Goal: Task Accomplishment & Management: Use online tool/utility

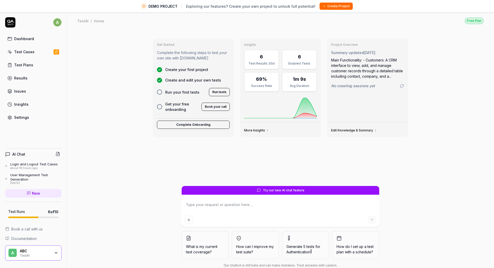
type textarea "*"
click at [48, 251] on div "ABC" at bounding box center [35, 251] width 31 height 5
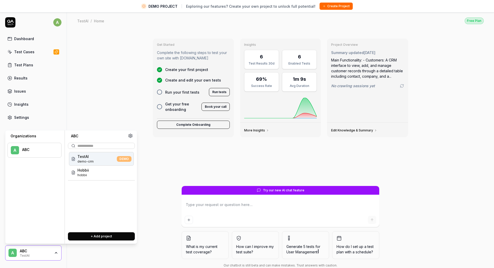
click at [57, 20] on html "DEMO PROJECT Exploring our features? Create your own project to unlock full pot…" at bounding box center [247, 140] width 494 height 280
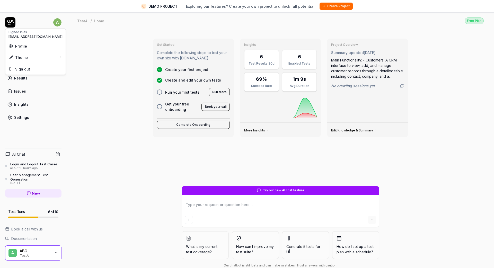
type textarea "*"
click at [32, 48] on span "Profile" at bounding box center [35, 45] width 54 height 5
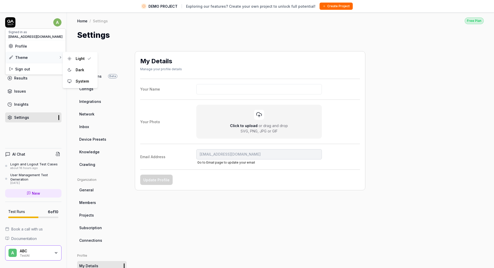
click at [34, 55] on div "Theme" at bounding box center [35, 57] width 60 height 11
click at [22, 20] on html "DEMO PROJECT Exploring our features? Create your own project to unlock full pot…" at bounding box center [247, 140] width 494 height 280
click at [57, 22] on html "DEMO PROJECT Exploring our features? Create your own project to unlock full pot…" at bounding box center [247, 140] width 494 height 280
click at [24, 69] on span "Sign out" at bounding box center [22, 68] width 15 height 5
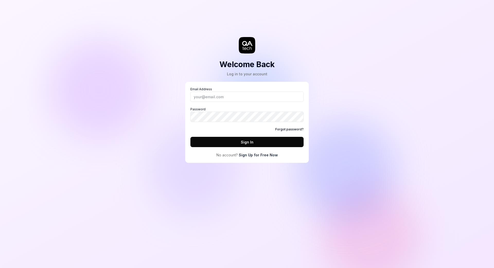
click at [258, 155] on link "Sign Up for Free Now" at bounding box center [258, 154] width 39 height 5
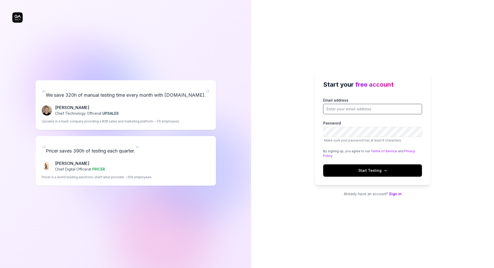
click at [334, 109] on input "Email address" at bounding box center [372, 109] width 99 height 10
click at [362, 171] on span "Start Testing →" at bounding box center [372, 170] width 28 height 5
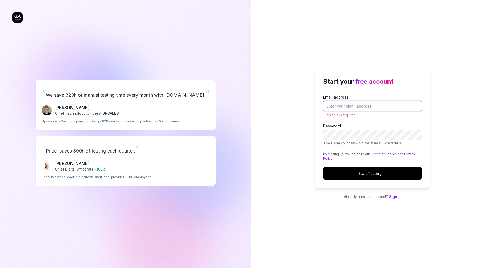
click at [333, 102] on input "Email address" at bounding box center [372, 106] width 99 height 10
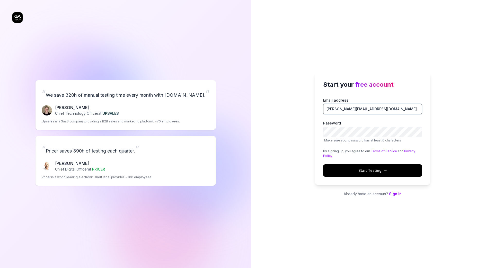
type input "[PERSON_NAME][EMAIL_ADDRESS][DOMAIN_NAME]"
click at [105, 168] on span "PRICER" at bounding box center [98, 169] width 13 height 4
click at [334, 106] on input "Email address" at bounding box center [372, 109] width 99 height 10
type input "[PERSON_NAME][EMAIL_ADDRESS][DOMAIN_NAME]"
click at [374, 173] on span "Start Testing →" at bounding box center [372, 170] width 28 height 5
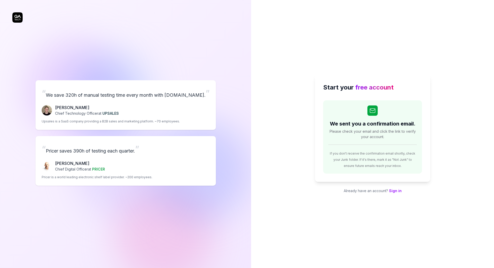
click at [343, 42] on div "Start your free account We sent you a confirmation email. Please check your ema…" at bounding box center [372, 134] width 243 height 268
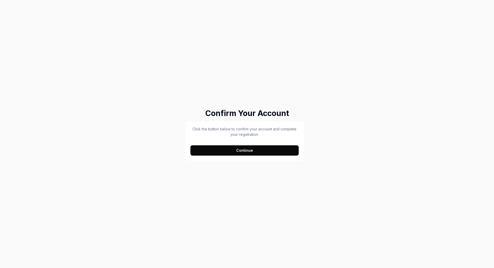
click at [253, 151] on button "Continue" at bounding box center [244, 150] width 108 height 10
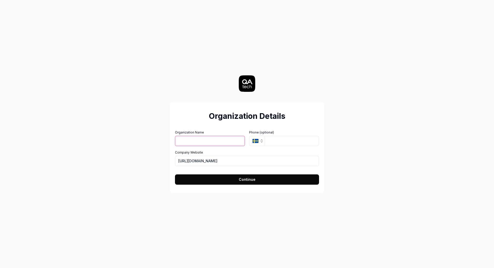
click at [214, 142] on input "Organization Name" at bounding box center [210, 141] width 70 height 10
type input "H"
type input "Hobbii"
click at [208, 161] on input "[URL][DOMAIN_NAME]" at bounding box center [247, 161] width 144 height 10
type input "[URL][DOMAIN_NAME]"
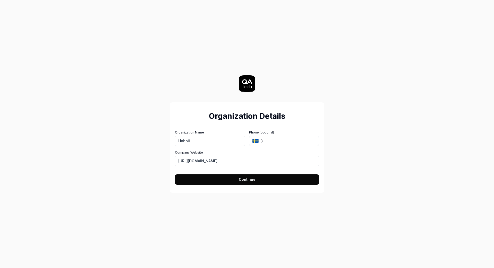
click at [257, 180] on button "Continue" at bounding box center [247, 179] width 144 height 10
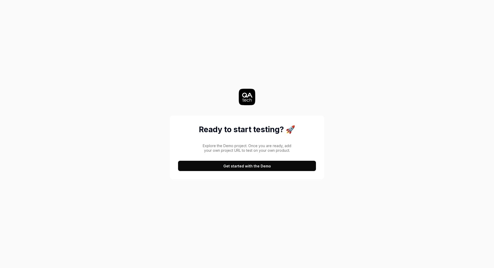
click at [242, 164] on button "Get started with the Demo" at bounding box center [247, 166] width 138 height 10
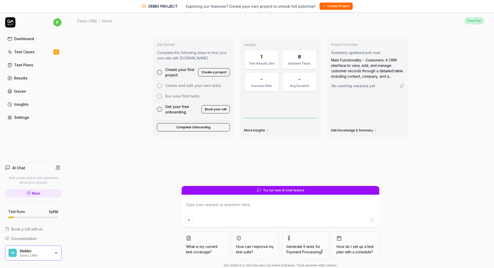
click at [45, 252] on div "Hobbii" at bounding box center [35, 251] width 31 height 5
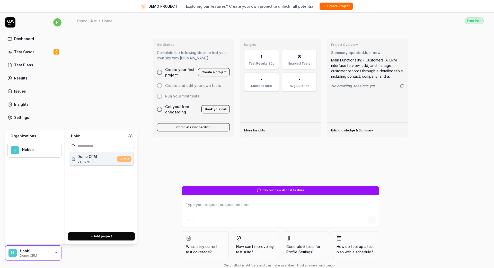
click at [33, 145] on div "H Hobbii" at bounding box center [34, 150] width 54 height 15
click at [29, 66] on div "Test Plans" at bounding box center [23, 64] width 19 height 5
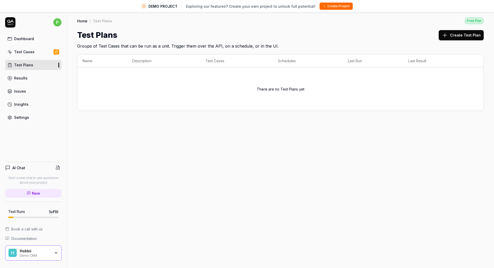
click at [28, 52] on div "Test Cases" at bounding box center [24, 51] width 20 height 5
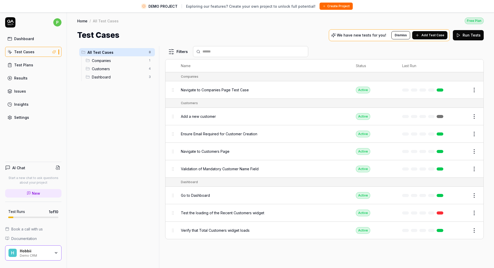
click at [6, 22] on icon at bounding box center [10, 22] width 10 height 10
click at [30, 251] on div "Hobbii" at bounding box center [35, 251] width 31 height 5
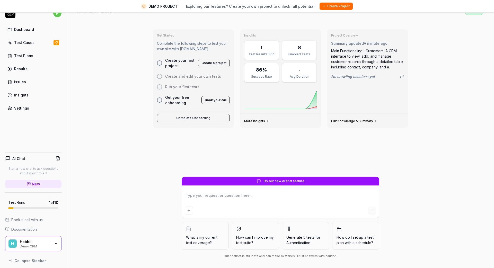
scroll to position [11, 0]
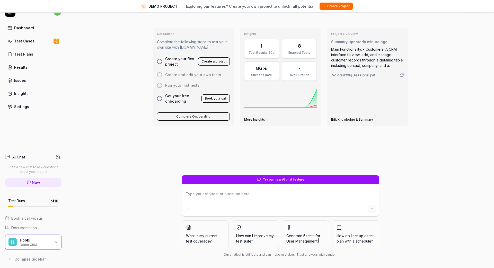
click at [55, 241] on icon "button" at bounding box center [56, 242] width 4 height 4
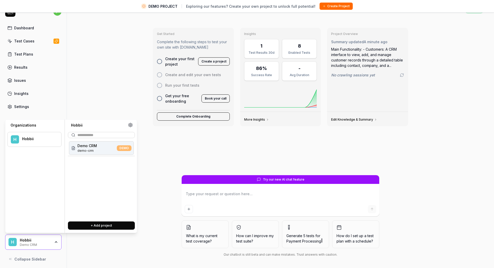
click at [106, 225] on button "+ Add project" at bounding box center [101, 226] width 67 height 8
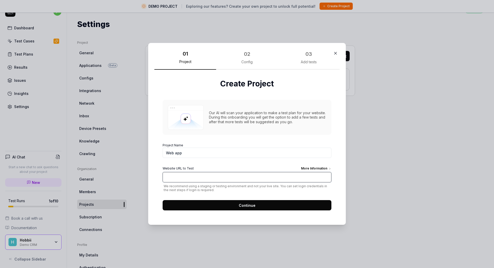
click at [169, 173] on input "Website URL to Test More Information" at bounding box center [247, 177] width 169 height 10
click at [176, 153] on input "Web app" at bounding box center [247, 153] width 169 height 10
drag, startPoint x: 183, startPoint y: 152, endPoint x: 133, endPoint y: 160, distance: 51.0
click at [133, 160] on div "​ 01 Project 02 Config 03 Add tests Create Project Our AI will scan your applic…" at bounding box center [247, 134] width 494 height 268
drag, startPoint x: 184, startPoint y: 153, endPoint x: 165, endPoint y: 153, distance: 19.0
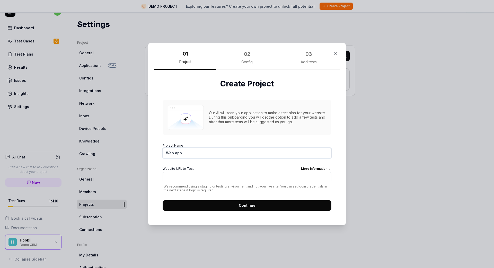
click at [165, 153] on input "Web app" at bounding box center [247, 153] width 169 height 10
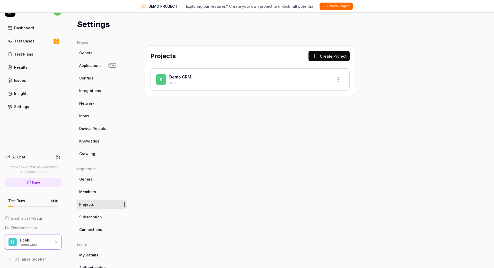
click at [19, 107] on div "Settings" at bounding box center [21, 106] width 15 height 5
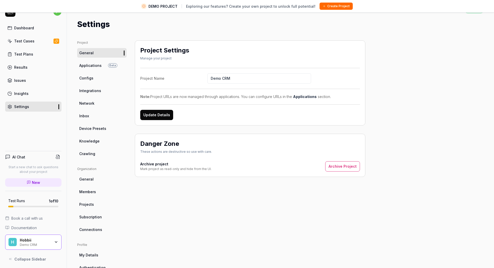
click at [83, 65] on span "Applications" at bounding box center [90, 65] width 22 height 5
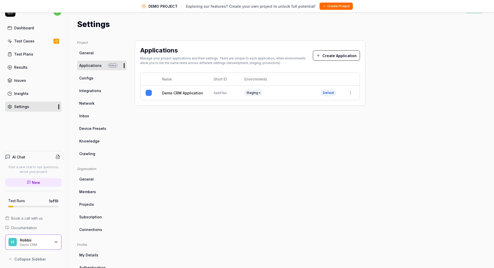
click at [331, 55] on button "Create Application" at bounding box center [336, 55] width 47 height 10
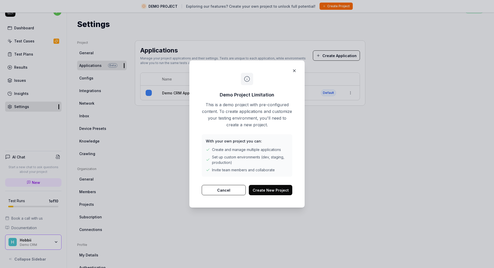
click at [269, 190] on button "Create New Project" at bounding box center [270, 190] width 43 height 10
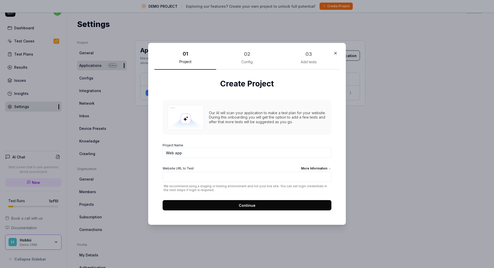
click at [187, 152] on input "Web app" at bounding box center [247, 153] width 169 height 10
drag, startPoint x: 187, startPoint y: 152, endPoint x: 154, endPoint y: 155, distance: 33.6
click at [154, 155] on div "01 Project 02 Config 03 Add tests Create Project Our AI will scan your applicat…" at bounding box center [247, 134] width 198 height 182
click at [183, 152] on input "Web app" at bounding box center [247, 153] width 169 height 10
click at [177, 178] on input "Website URL to Test More Information" at bounding box center [247, 177] width 169 height 10
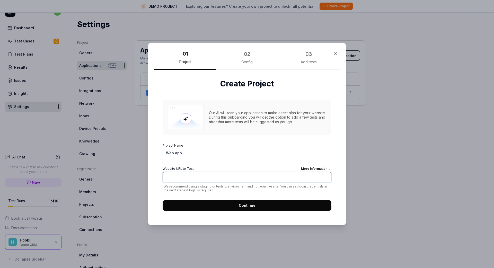
click at [172, 179] on input "Website URL to Test More Information" at bounding box center [247, 177] width 169 height 10
paste input "https://hobbii.com/collections/product-patterns"
drag, startPoint x: 252, startPoint y: 179, endPoint x: 197, endPoint y: 177, distance: 55.1
click at [197, 177] on input "https://hobbii.com/collections/product-patterns" at bounding box center [247, 177] width 169 height 10
type input "[URL][DOMAIN_NAME]"
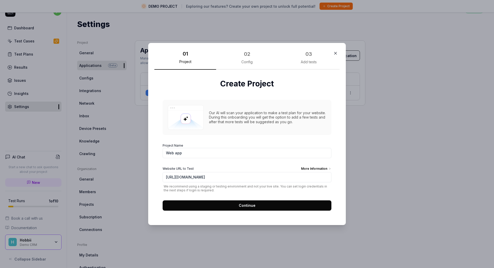
click at [227, 208] on button "Continue" at bounding box center [247, 205] width 169 height 10
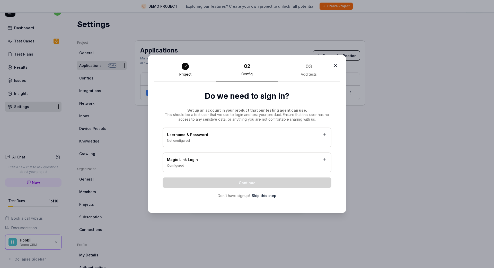
click at [177, 138] on div "Not configured" at bounding box center [247, 140] width 160 height 5
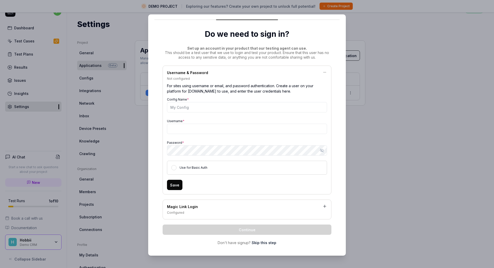
scroll to position [22, 0]
click at [194, 214] on div "Configured" at bounding box center [247, 212] width 160 height 5
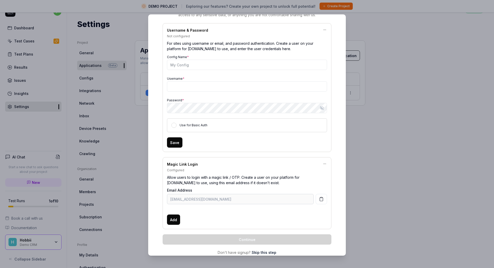
scroll to position [77, 0]
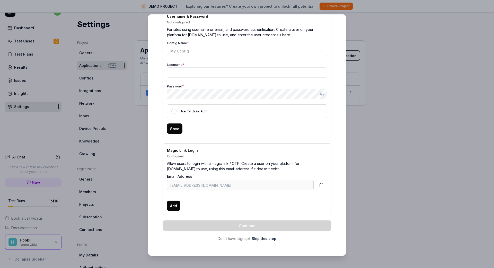
click at [265, 239] on link "Skip this step" at bounding box center [264, 238] width 25 height 5
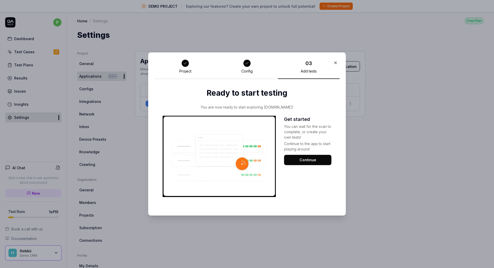
click at [310, 162] on button "Continue" at bounding box center [307, 160] width 47 height 10
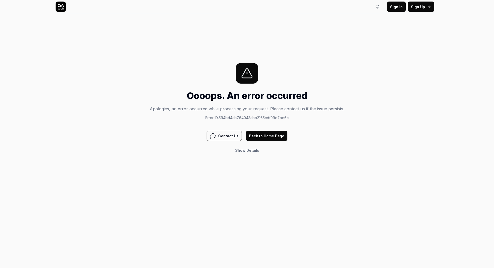
click at [259, 136] on button "Back to Home Page" at bounding box center [266, 136] width 41 height 10
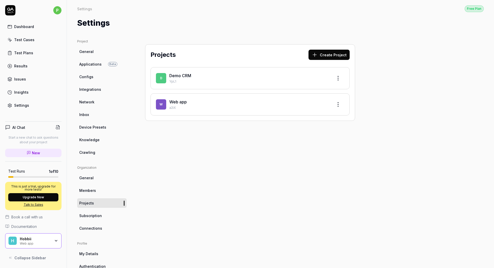
click at [177, 103] on link "Web app" at bounding box center [177, 101] width 17 height 5
click at [338, 104] on html "p Dashboard Test Cases Test Plans Results Issues Insights Settings AI Chat Star…" at bounding box center [247, 134] width 494 height 268
click at [310, 128] on div "Edit" at bounding box center [318, 127] width 49 height 11
click at [161, 103] on span "W" at bounding box center [161, 104] width 10 height 10
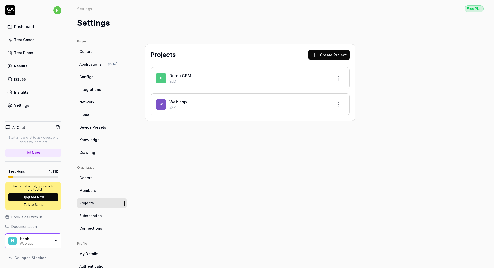
click at [161, 103] on span "W" at bounding box center [161, 104] width 10 height 10
click at [163, 105] on span "W" at bounding box center [161, 104] width 10 height 10
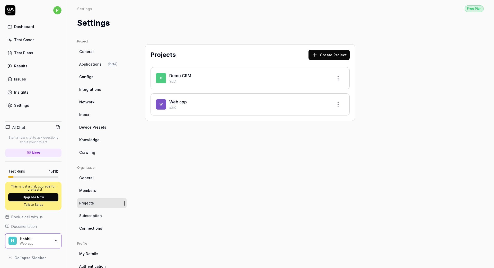
click at [214, 111] on div "W Web app a2iX" at bounding box center [250, 104] width 199 height 22
click at [175, 75] on link "Demo CRM" at bounding box center [180, 75] width 22 height 5
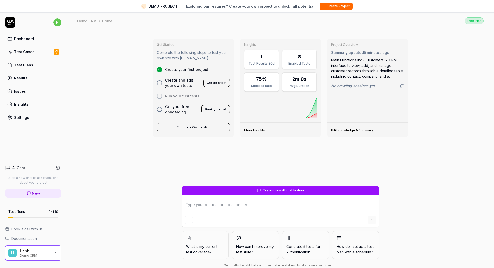
click at [13, 39] on link "Dashboard" at bounding box center [33, 39] width 56 height 10
click at [49, 252] on div "Hobbii" at bounding box center [35, 251] width 31 height 5
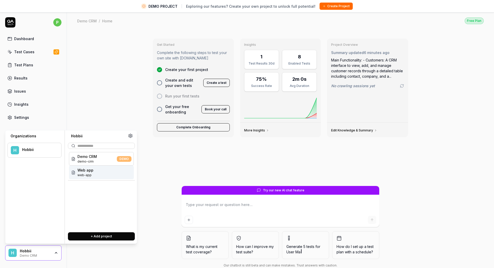
click at [81, 176] on span "web-app" at bounding box center [85, 175] width 16 height 5
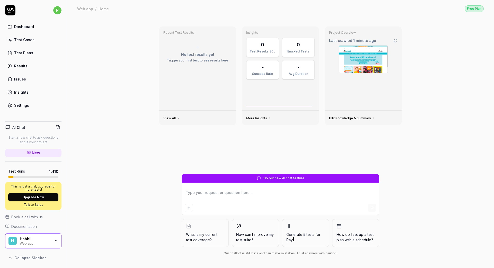
click at [48, 198] on button "Upgrade Now" at bounding box center [33, 197] width 50 height 8
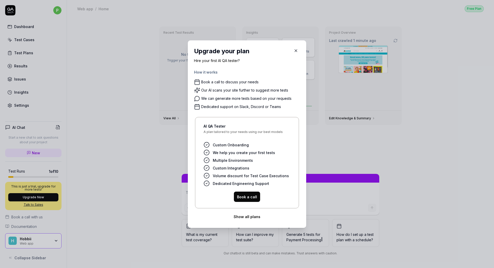
click at [246, 217] on button "Show all plans" at bounding box center [247, 217] width 106 height 10
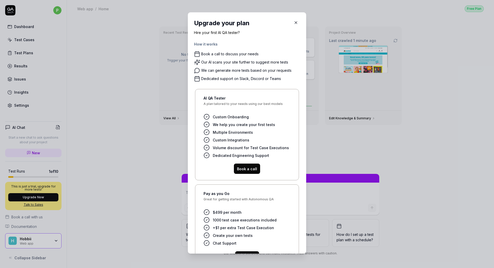
click at [295, 23] on icon "button" at bounding box center [296, 22] width 5 height 5
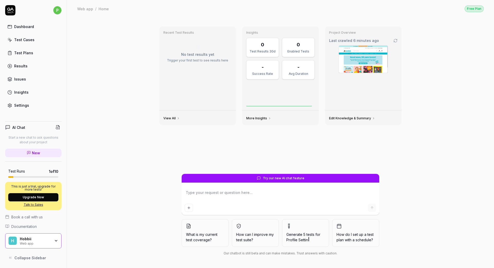
click at [25, 41] on div "Test Cases" at bounding box center [24, 39] width 20 height 5
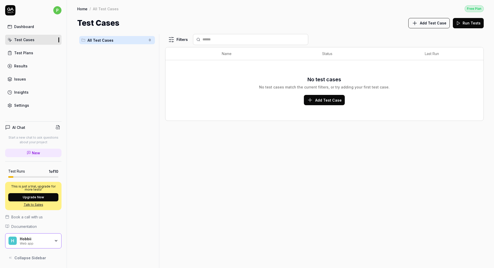
click at [430, 25] on span "Add Test Case" at bounding box center [433, 22] width 27 height 5
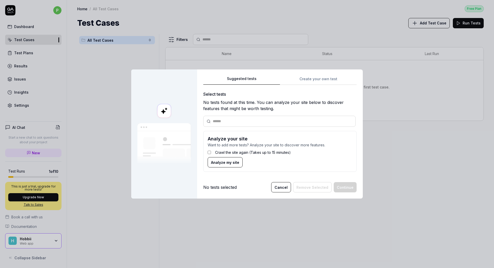
click at [221, 161] on span "Analyze my site" at bounding box center [225, 162] width 28 height 5
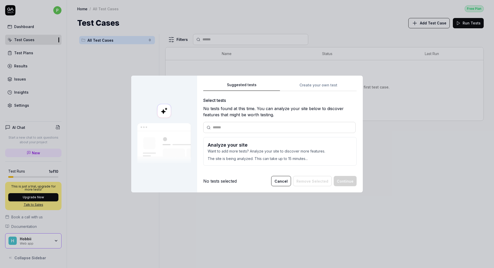
click at [242, 86] on button "Suggested tests" at bounding box center [241, 86] width 77 height 9
click at [161, 144] on img at bounding box center [164, 143] width 54 height 41
click at [226, 125] on input "text" at bounding box center [282, 127] width 139 height 5
type input "*"
type input "**********"
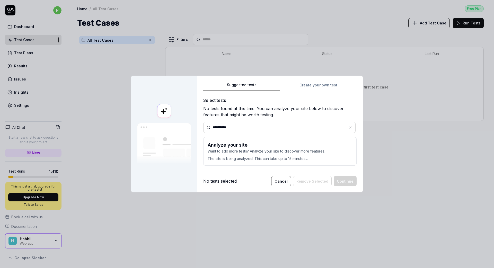
click at [330, 126] on input "**********" at bounding box center [282, 127] width 139 height 5
click at [321, 86] on div "**********" at bounding box center [279, 126] width 153 height 88
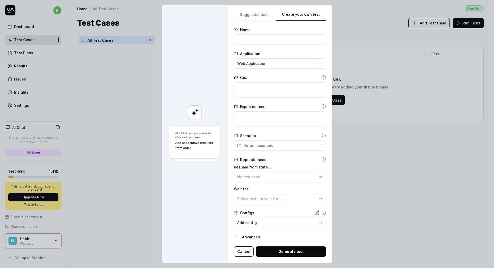
click at [275, 61] on div "**********" at bounding box center [247, 134] width 494 height 268
click at [270, 77] on span "Web application for Web app" at bounding box center [262, 78] width 44 height 5
click at [259, 93] on textarea at bounding box center [280, 89] width 92 height 15
click at [266, 224] on body "p Dashboard Test Cases Test Plans Results Issues Insights Settings AI Chat Star…" at bounding box center [247, 134] width 494 height 268
click at [263, 179] on div "**********" at bounding box center [247, 134] width 494 height 268
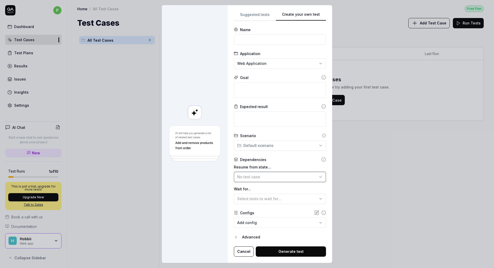
click at [263, 178] on div "No test case" at bounding box center [277, 176] width 80 height 5
click at [270, 200] on span "Select tests to wait for..." at bounding box center [259, 199] width 44 height 4
click at [266, 147] on div "**********" at bounding box center [247, 134] width 494 height 268
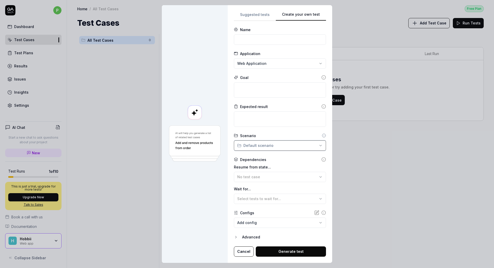
click at [266, 147] on div "**********" at bounding box center [247, 134] width 494 height 268
click at [250, 13] on div "**********" at bounding box center [247, 134] width 494 height 268
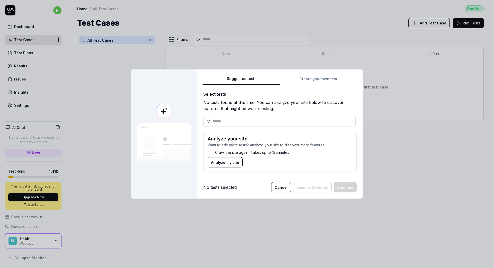
click at [284, 187] on button "Cancel" at bounding box center [281, 187] width 20 height 10
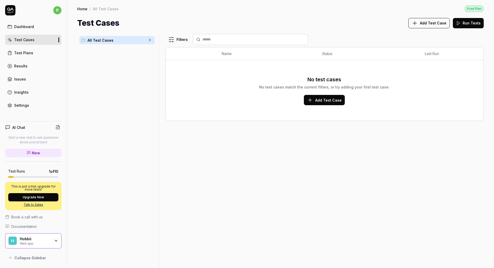
click at [32, 41] on div "Test Cases" at bounding box center [24, 39] width 20 height 5
click at [39, 240] on div "Hobbii" at bounding box center [35, 239] width 31 height 5
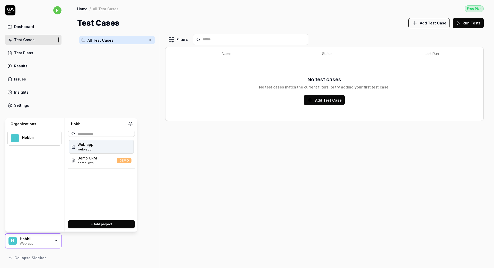
click at [88, 143] on span "Web app" at bounding box center [85, 144] width 16 height 5
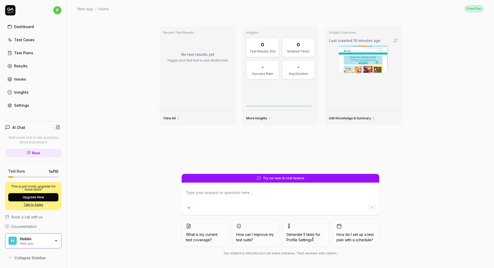
click at [202, 192] on textarea at bounding box center [280, 195] width 191 height 13
click at [200, 191] on textarea "Generat the test case for login" at bounding box center [280, 195] width 191 height 13
click at [246, 193] on textarea "Generate the test case for login" at bounding box center [280, 195] width 191 height 13
type textarea "Generate the test case for login user"
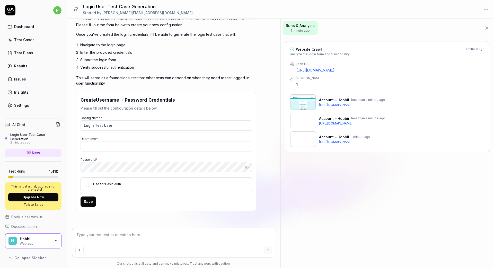
scroll to position [126, 0]
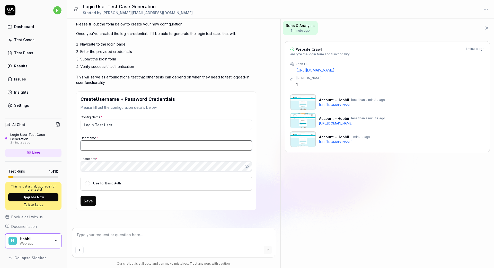
click at [97, 146] on input "Username *" at bounding box center [166, 146] width 171 height 10
click at [91, 145] on input "Username *" at bounding box center [166, 146] width 171 height 10
click at [88, 147] on input "qa@hobbii.dk" at bounding box center [166, 146] width 171 height 10
drag, startPoint x: 111, startPoint y: 146, endPoint x: 77, endPoint y: 146, distance: 33.7
click at [77, 146] on div "Create Username + Password Credentials Please fill out the configuration detail…" at bounding box center [166, 150] width 180 height 119
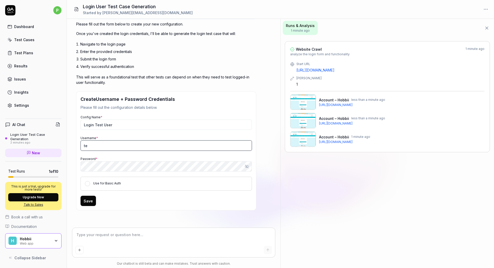
type input "t"
type input "q"
click at [89, 143] on input "Username *" at bounding box center [166, 146] width 171 height 10
type input "prital@hobbii.dk"
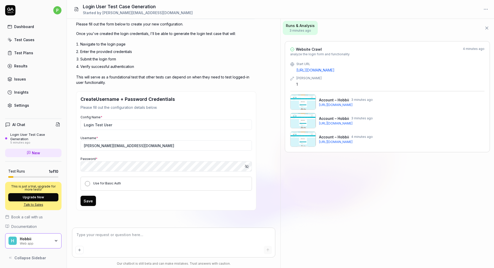
click at [87, 182] on button "Use for Basic Auth" at bounding box center [87, 183] width 5 height 5
click at [247, 166] on icon "button" at bounding box center [247, 166] width 4 height 4
click at [247, 167] on icon "button" at bounding box center [247, 166] width 4 height 4
click at [91, 200] on button "Save" at bounding box center [88, 201] width 15 height 10
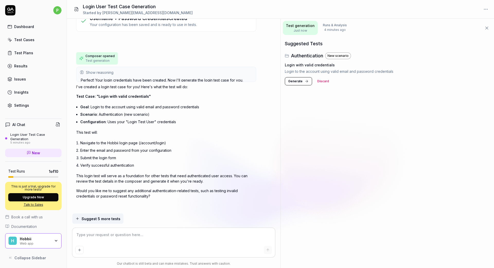
scroll to position [206, 0]
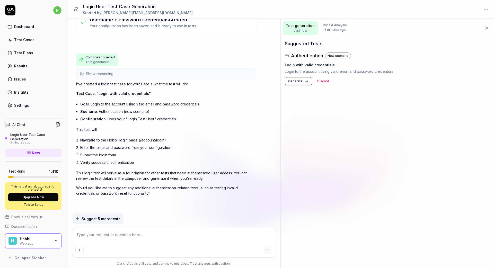
click at [98, 220] on span "Suggest 5 more tests" at bounding box center [101, 218] width 39 height 5
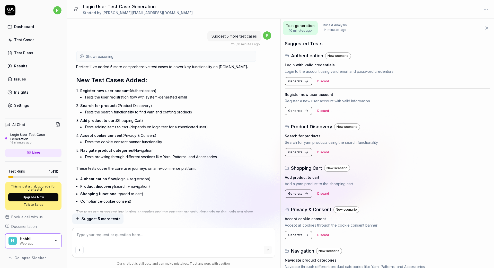
scroll to position [417, 0]
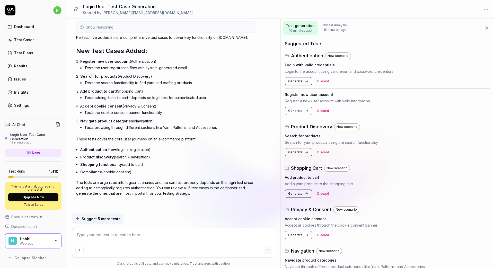
click at [295, 82] on span "Generate" at bounding box center [295, 81] width 14 height 5
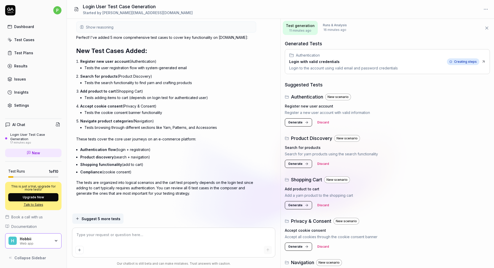
click at [460, 62] on span "Creating steps" at bounding box center [463, 61] width 32 height 7
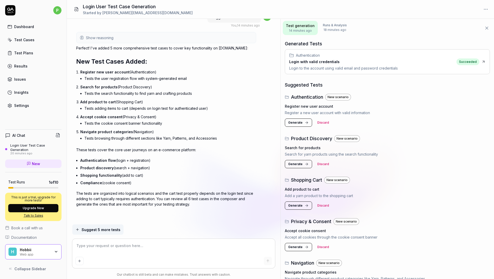
scroll to position [407, 0]
click at [296, 124] on span "Generate" at bounding box center [295, 122] width 14 height 5
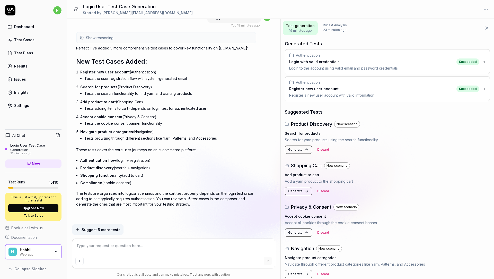
click at [298, 133] on h4 "Search for products" at bounding box center [303, 132] width 36 height 5
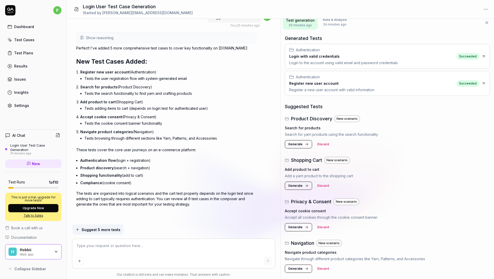
scroll to position [0, 0]
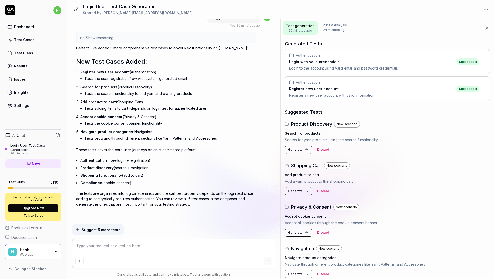
click at [295, 151] on span "Generate" at bounding box center [295, 149] width 14 height 5
click at [299, 193] on span "Generate" at bounding box center [295, 191] width 14 height 5
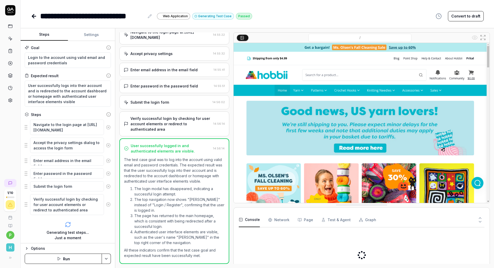
scroll to position [31, 0]
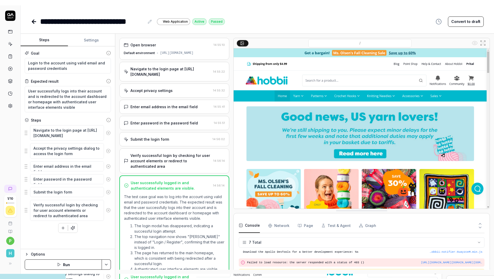
scroll to position [36, 0]
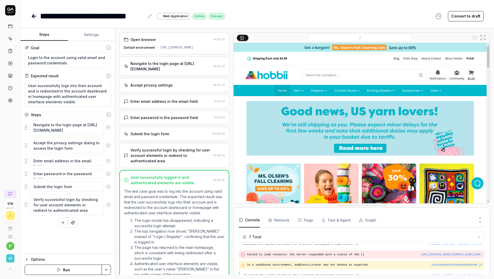
click at [216, 16] on div "Passed" at bounding box center [217, 16] width 16 height 7
click at [197, 16] on div "Active" at bounding box center [199, 16] width 14 height 7
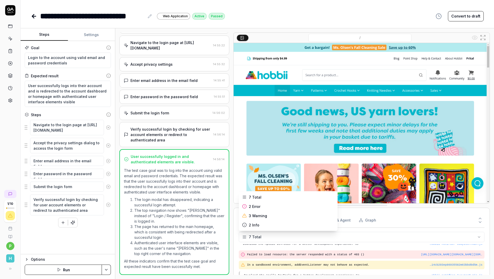
click at [244, 239] on html "**********" at bounding box center [247, 139] width 494 height 279
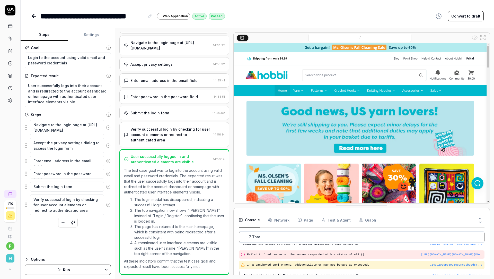
click at [244, 239] on html "**********" at bounding box center [247, 139] width 494 height 279
click at [249, 221] on button "Console" at bounding box center [249, 220] width 21 height 14
click at [275, 219] on Requests "Network" at bounding box center [278, 220] width 21 height 14
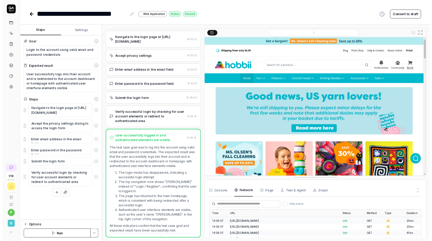
scroll to position [1183, 0]
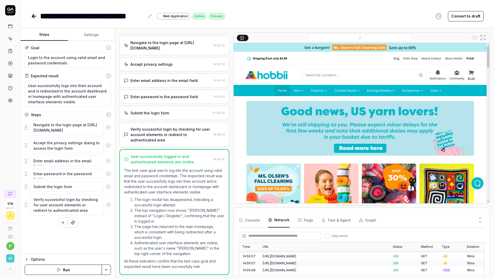
click at [334, 220] on button "Test & Agent" at bounding box center [335, 220] width 29 height 14
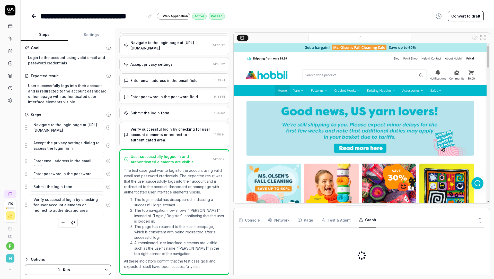
click at [366, 219] on button "Graph" at bounding box center [367, 220] width 17 height 14
type textarea "*"
